Goal: Check status: Check status

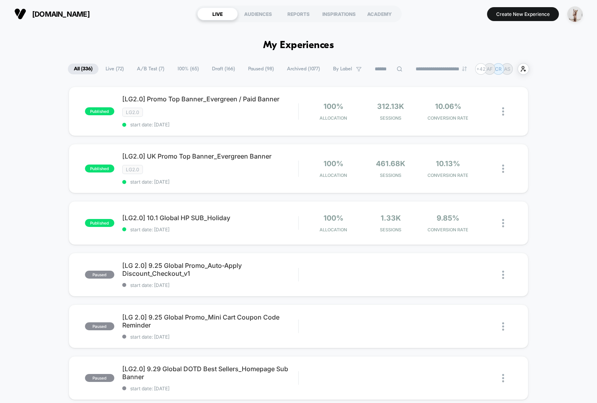
click at [266, 15] on div "AUDIENCES" at bounding box center [258, 14] width 41 height 13
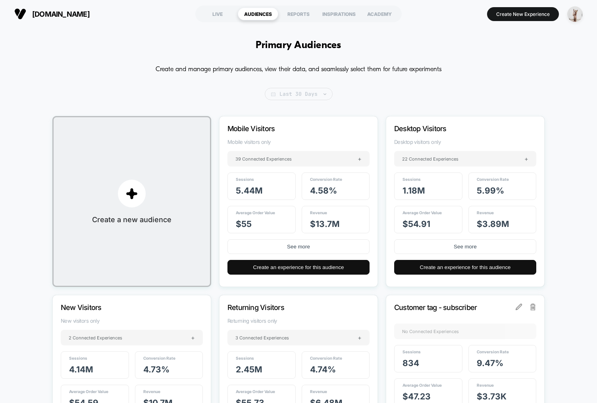
click at [294, 91] on span "Last 30 Days" at bounding box center [299, 94] width 68 height 12
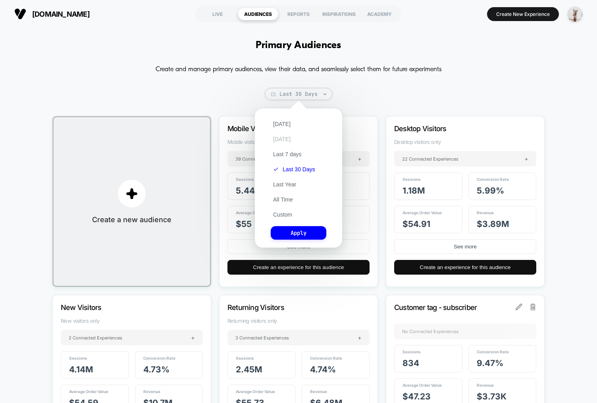
click at [288, 136] on button "Yesterday" at bounding box center [282, 138] width 22 height 7
drag, startPoint x: 301, startPoint y: 231, endPoint x: 295, endPoint y: 228, distance: 7.5
click at [301, 231] on button "Apply" at bounding box center [299, 233] width 56 height 14
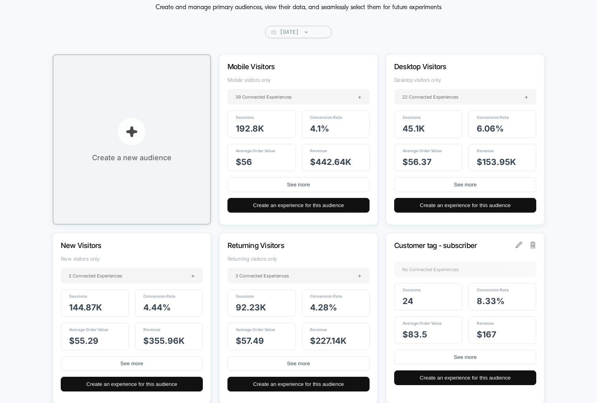
scroll to position [62, 0]
click at [295, 185] on button "See more" at bounding box center [299, 184] width 142 height 15
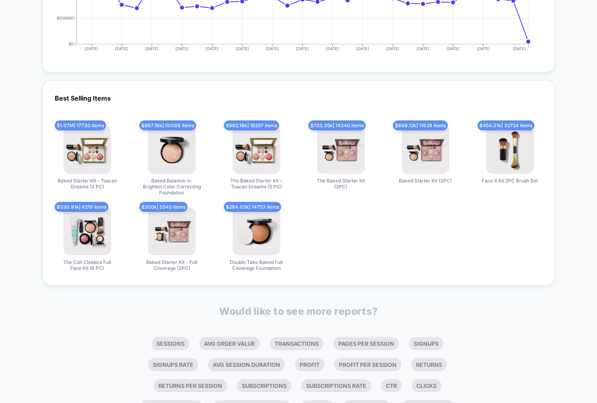
scroll to position [1829, 0]
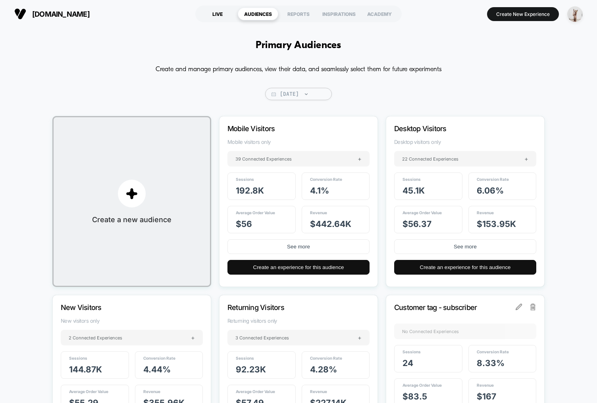
click at [220, 12] on div "LIVE" at bounding box center [217, 14] width 41 height 13
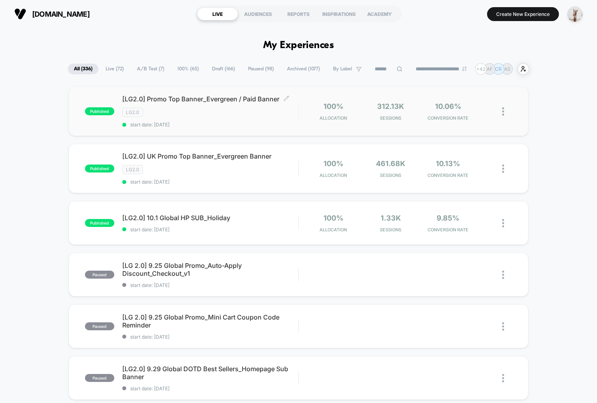
click at [241, 116] on div "LG2.0" at bounding box center [210, 112] width 176 height 9
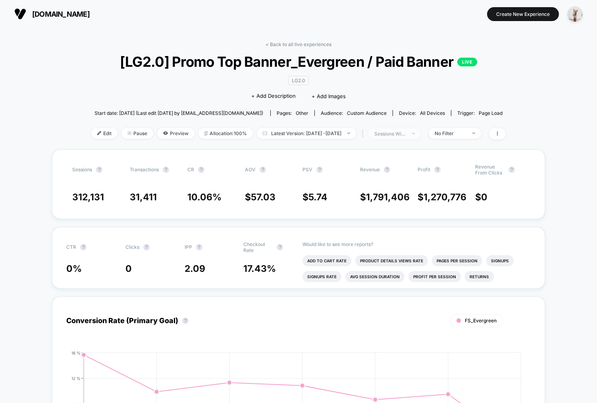
click at [406, 131] on div "sessions with impression" at bounding box center [390, 134] width 32 height 6
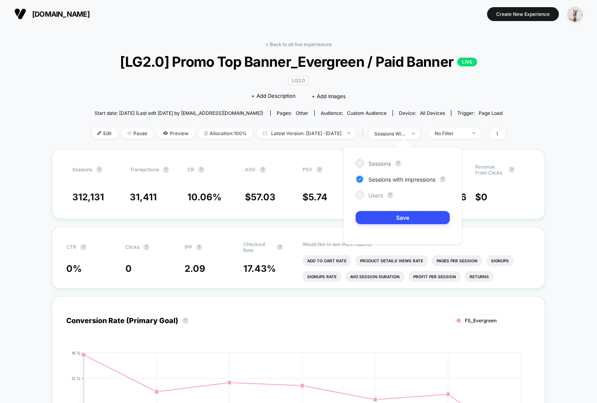
click at [372, 197] on span "Users" at bounding box center [375, 195] width 15 height 7
click at [413, 216] on button "Save" at bounding box center [403, 217] width 94 height 13
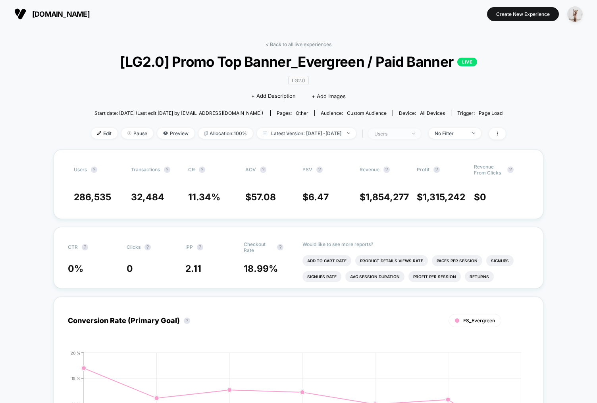
click at [396, 134] on div "users" at bounding box center [390, 134] width 32 height 6
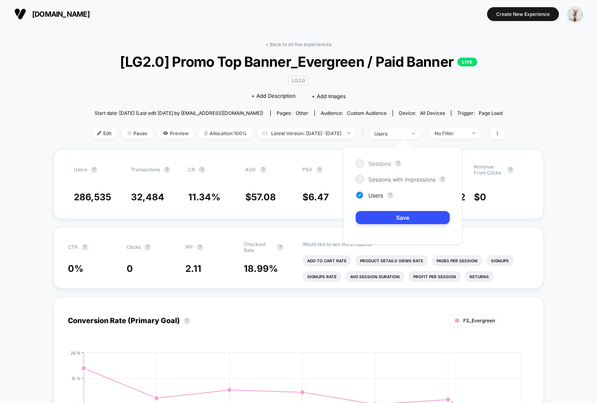
click at [377, 167] on div "Sessions" at bounding box center [373, 163] width 35 height 8
click at [426, 218] on button "Save" at bounding box center [403, 217] width 94 height 13
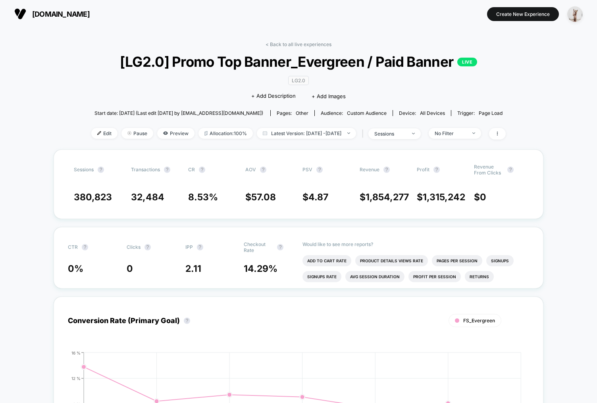
click at [506, 81] on div "< Back to all live experiences [LG2.0] Promo Top Banner_Evergreen / Paid Banner…" at bounding box center [298, 95] width 415 height 108
click at [292, 42] on link "< Back to all live experiences" at bounding box center [299, 44] width 66 height 6
